Goal: Check status: Check status

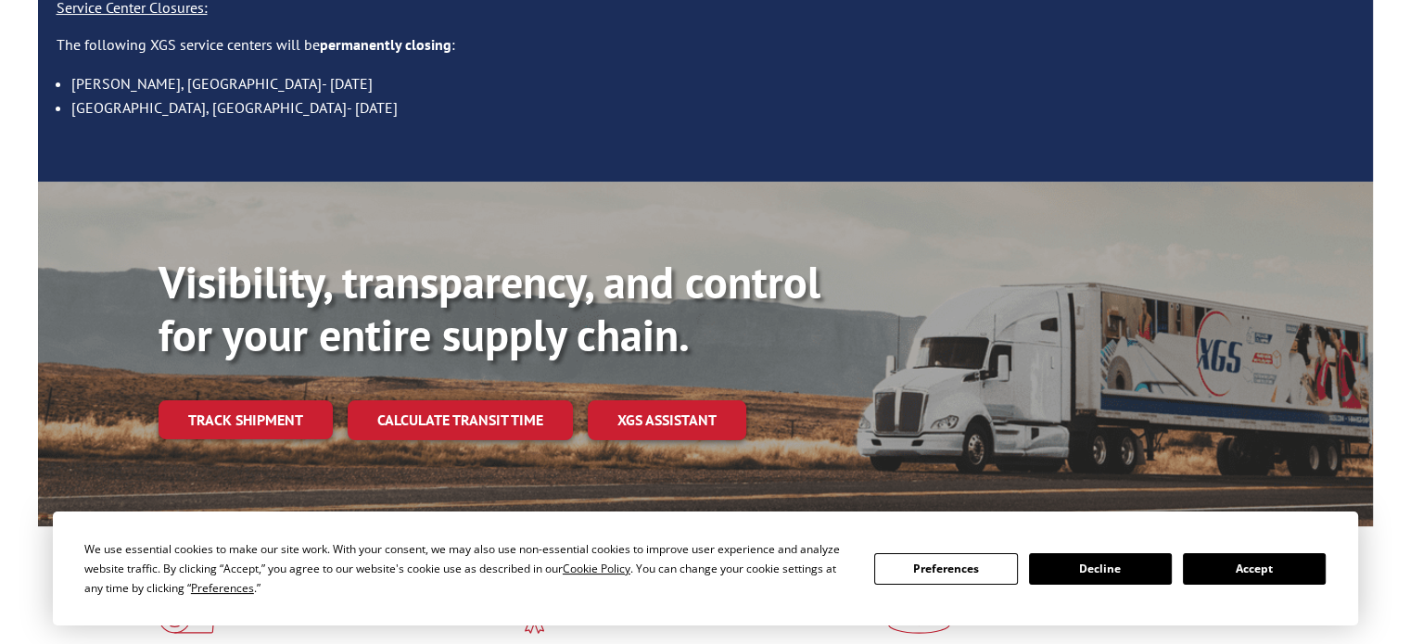
scroll to position [278, 0]
click at [1244, 564] on button "Accept" at bounding box center [1254, 569] width 143 height 32
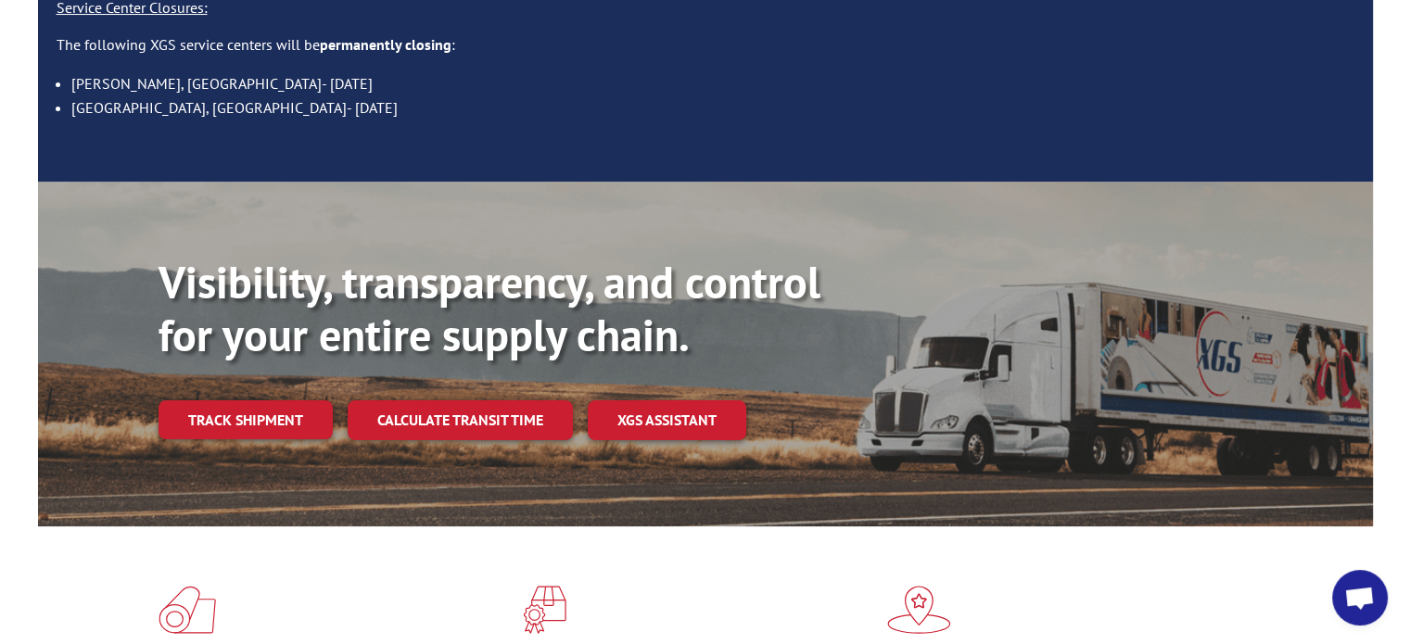
scroll to position [0, 0]
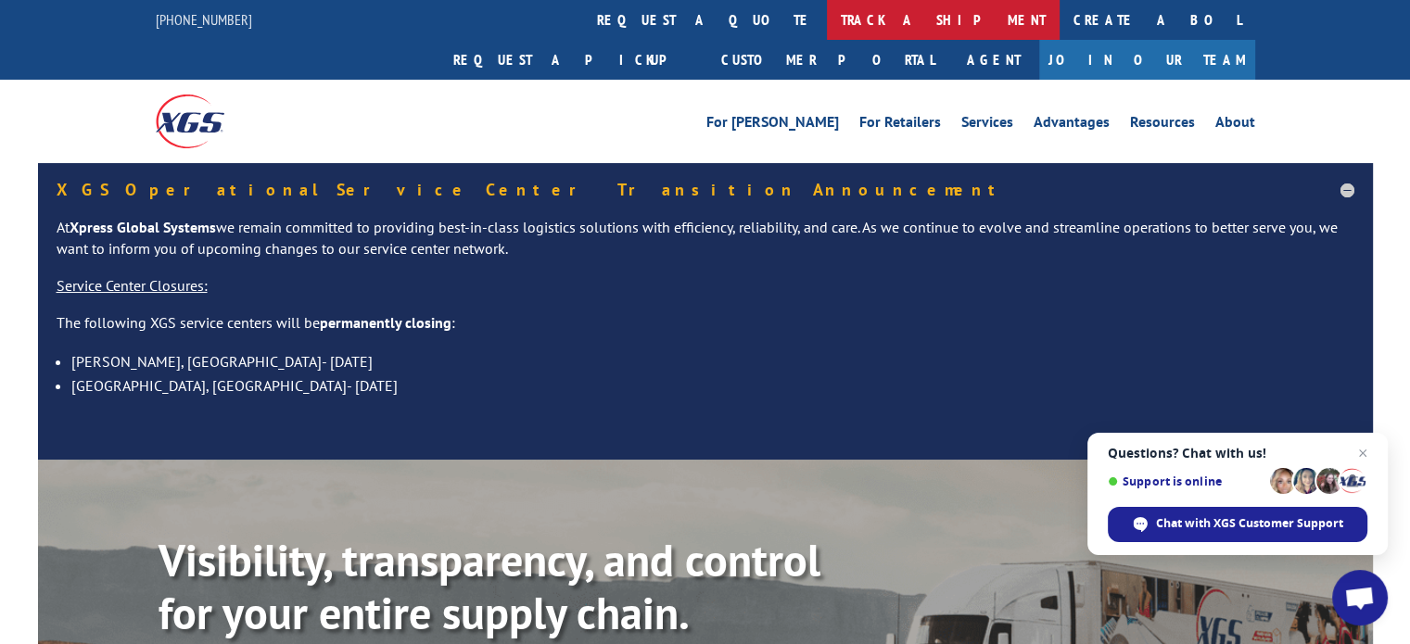
click at [827, 16] on link "track a shipment" at bounding box center [943, 20] width 233 height 40
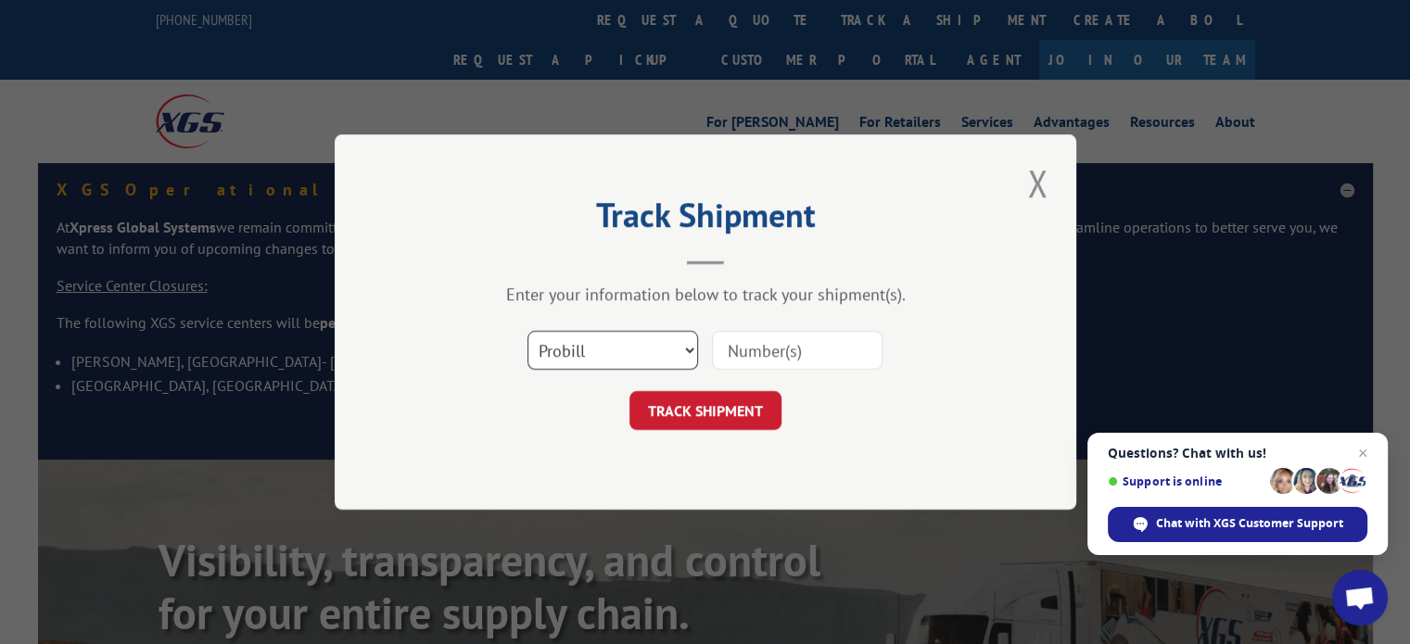
drag, startPoint x: 597, startPoint y: 355, endPoint x: 571, endPoint y: 345, distance: 27.9
click at [571, 345] on select "Select category... Probill BOL PO" at bounding box center [612, 350] width 171 height 39
click at [717, 349] on input at bounding box center [797, 350] width 171 height 39
paste input "17401791"
type input "17401791"
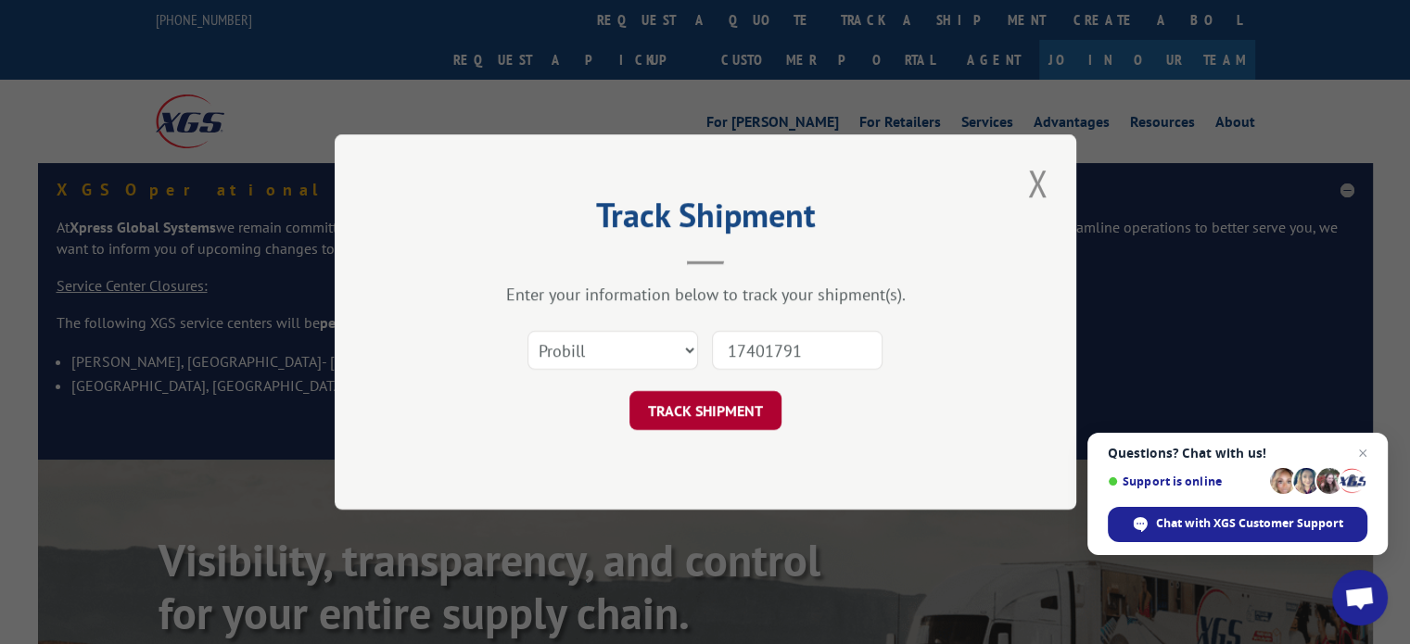
click at [693, 399] on button "TRACK SHIPMENT" at bounding box center [705, 410] width 152 height 39
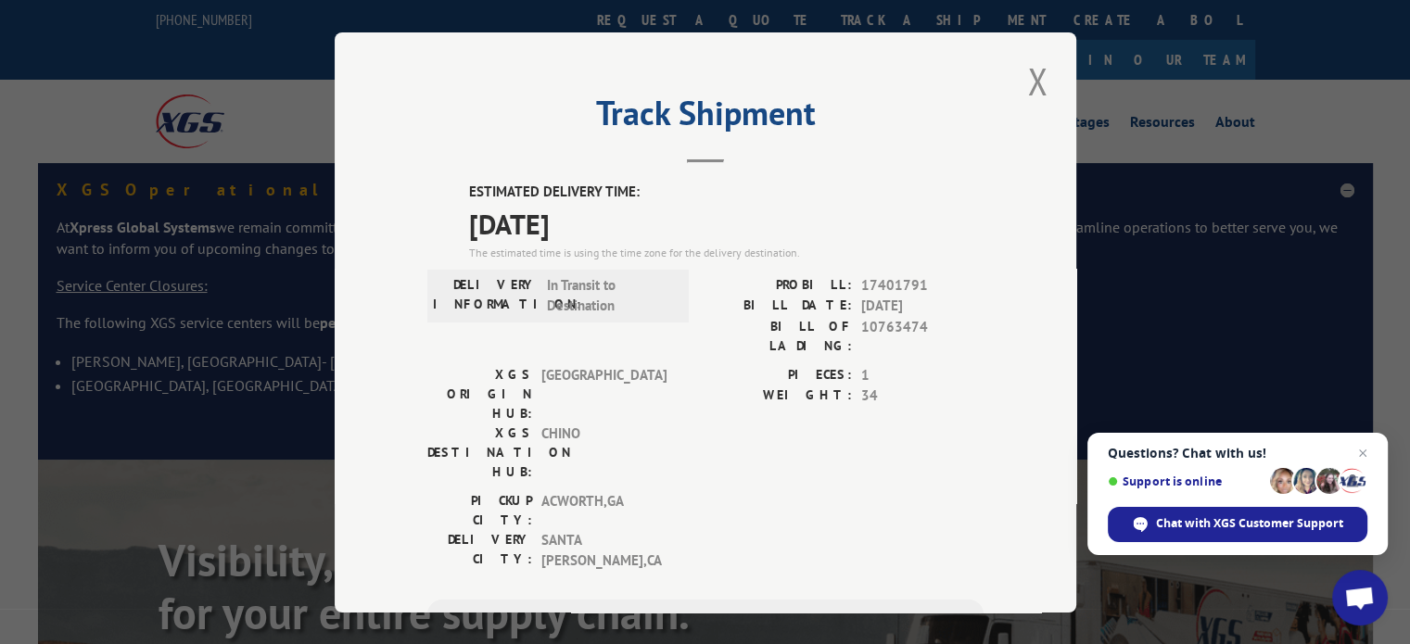
click at [1024, 75] on button "Close modal" at bounding box center [1037, 81] width 32 height 51
